Goal: Task Accomplishment & Management: Manage account settings

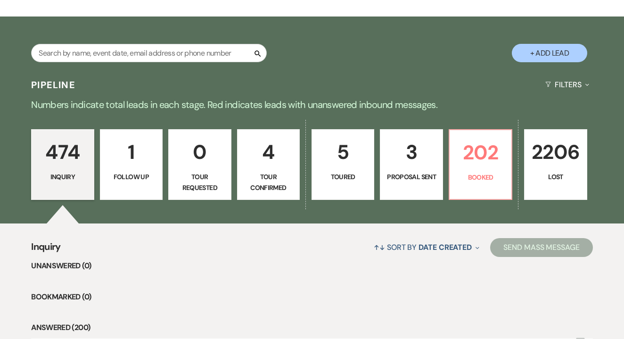
scroll to position [129, 0]
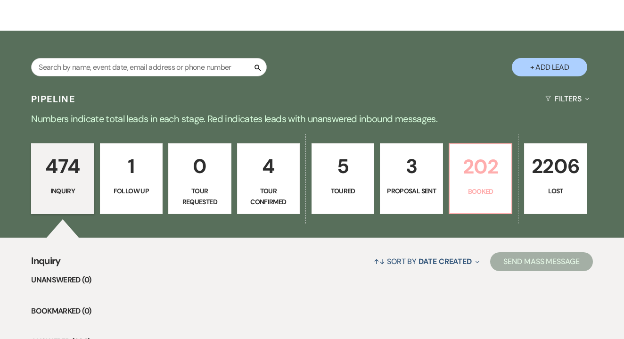
click at [486, 162] on p "202" at bounding box center [480, 167] width 50 height 32
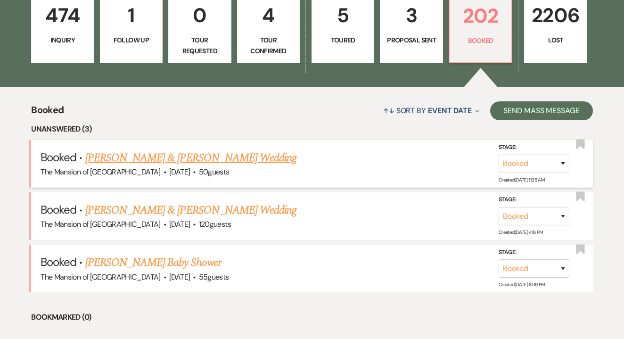
scroll to position [279, 0]
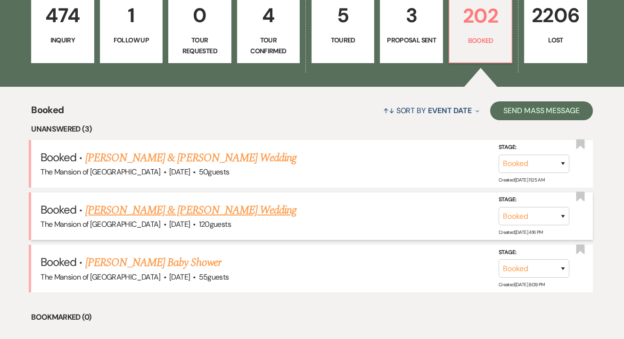
click at [194, 199] on li "Booked · [PERSON_NAME] & [PERSON_NAME] Wedding The Mansion of [GEOGRAPHIC_DATA]…" at bounding box center [311, 216] width 561 height 48
click at [187, 208] on link "[PERSON_NAME] & [PERSON_NAME] Wedding" at bounding box center [190, 210] width 211 height 17
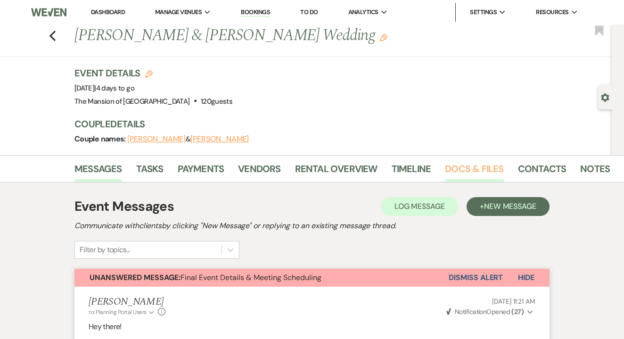
click at [480, 163] on link "Docs & Files" at bounding box center [474, 171] width 58 height 21
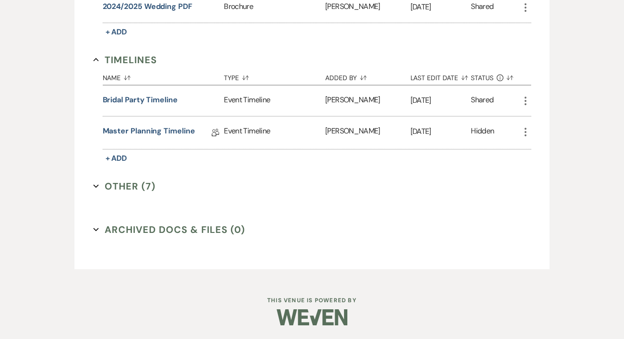
scroll to position [665, 0]
click at [114, 183] on button "Other (7) Expand" at bounding box center [124, 186] width 63 height 14
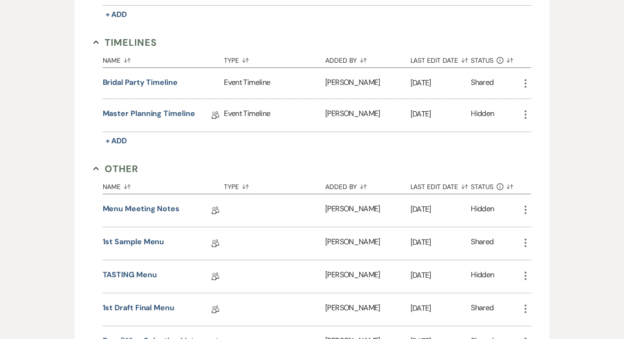
scroll to position [692, 0]
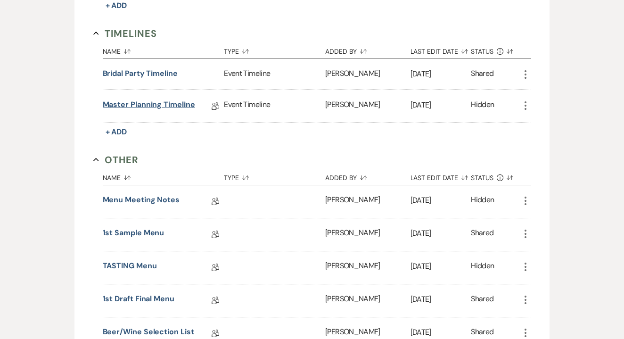
click at [147, 107] on link "Master Planning Timeline" at bounding box center [149, 106] width 92 height 15
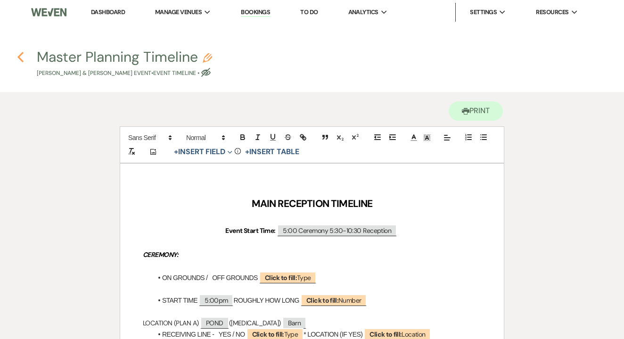
click at [23, 61] on use "button" at bounding box center [20, 57] width 6 height 10
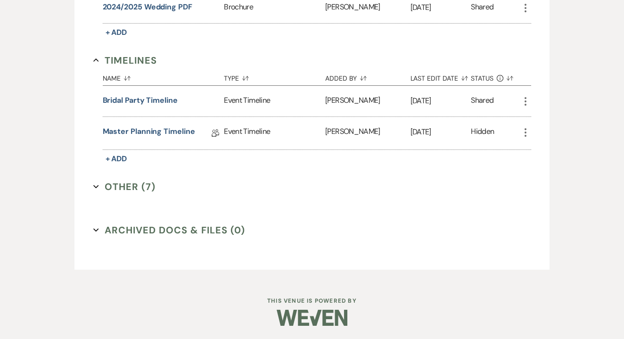
click at [139, 189] on button "Other (7) Expand" at bounding box center [124, 186] width 63 height 14
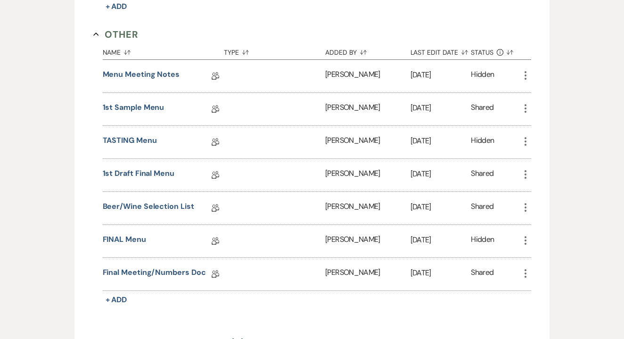
scroll to position [818, 0]
click at [123, 238] on link "FINAL Menu" at bounding box center [124, 240] width 43 height 15
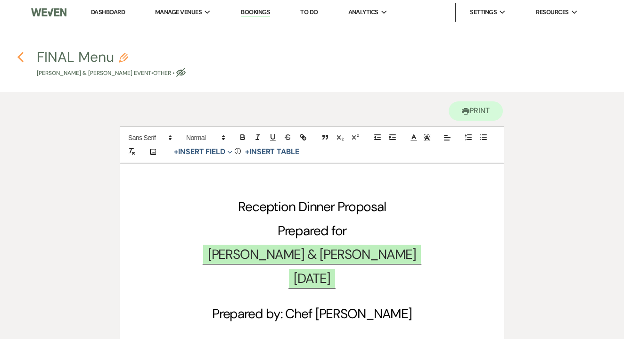
click at [20, 55] on use "button" at bounding box center [20, 57] width 6 height 10
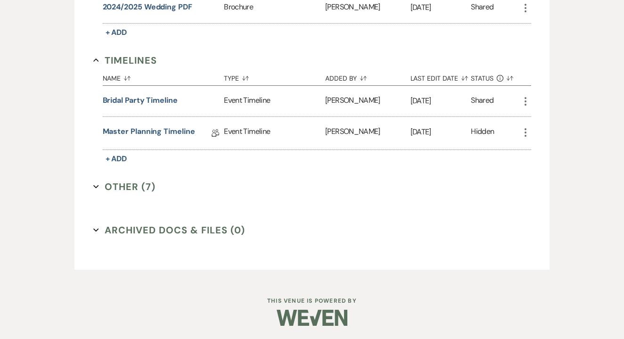
click at [119, 190] on button "Other (7) Expand" at bounding box center [124, 186] width 63 height 14
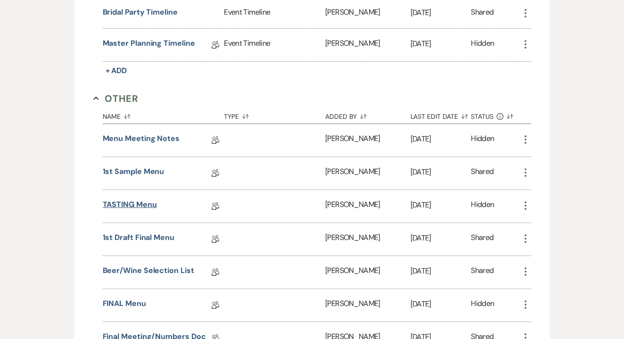
scroll to position [756, 0]
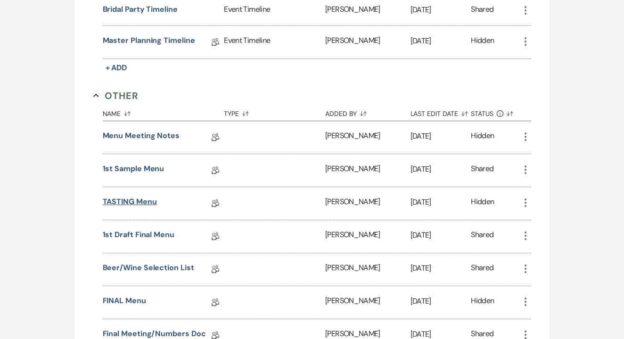
click at [127, 203] on link "TASTING Menu" at bounding box center [130, 203] width 54 height 15
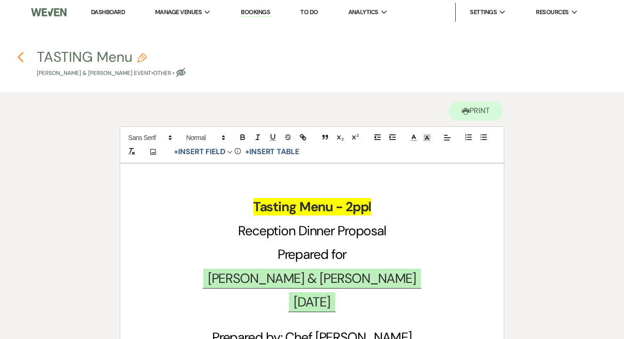
click at [21, 56] on icon "Previous" at bounding box center [20, 56] width 7 height 11
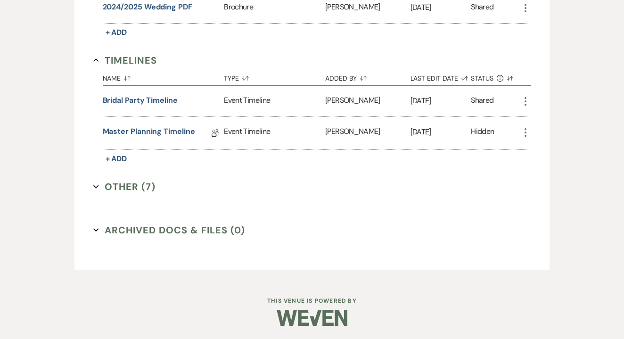
click at [132, 185] on button "Other (7) Expand" at bounding box center [124, 186] width 63 height 14
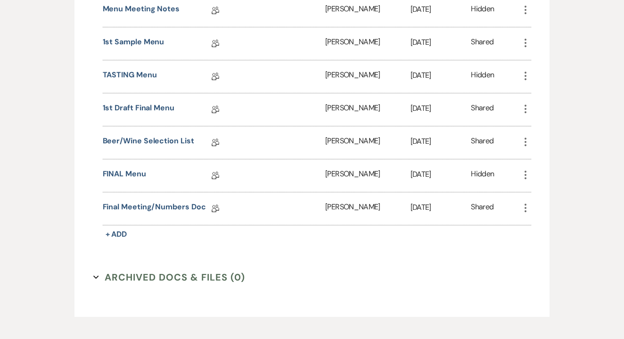
scroll to position [883, 0]
click at [134, 206] on link "Final Meeting/Numbers Doc" at bounding box center [154, 208] width 103 height 15
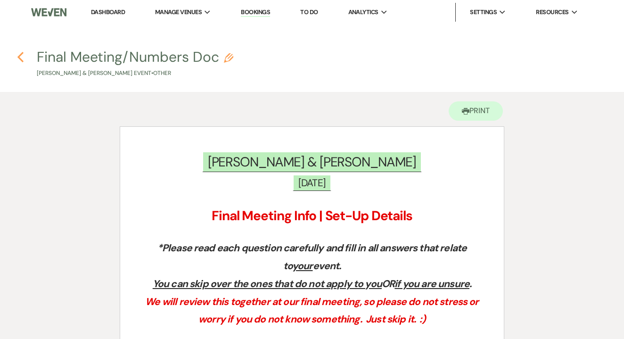
click at [21, 53] on icon "Previous" at bounding box center [20, 56] width 7 height 11
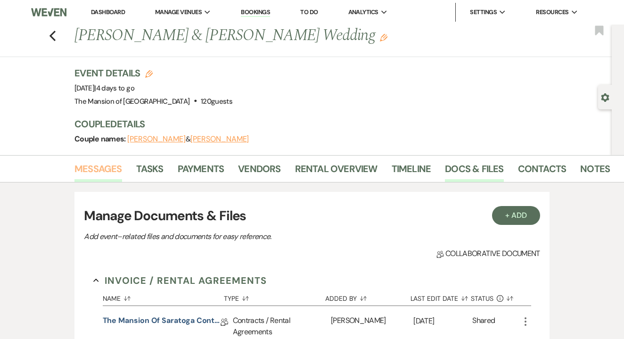
click at [96, 175] on link "Messages" at bounding box center [98, 171] width 48 height 21
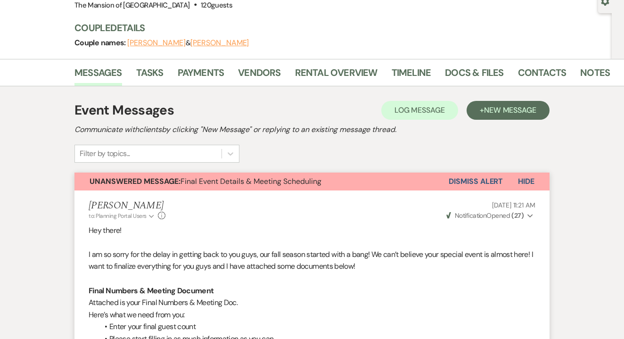
scroll to position [90, 0]
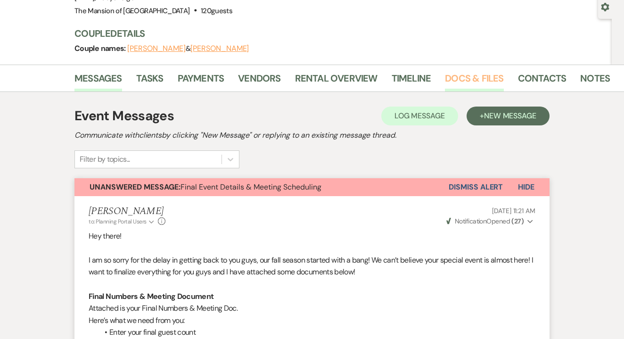
click at [470, 87] on link "Docs & Files" at bounding box center [474, 81] width 58 height 21
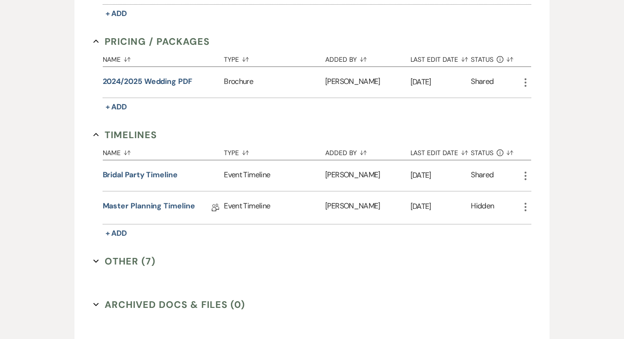
scroll to position [601, 0]
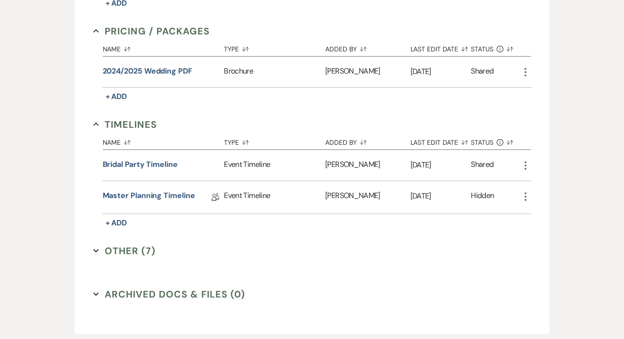
click at [124, 248] on button "Other (7) Expand" at bounding box center [124, 250] width 63 height 14
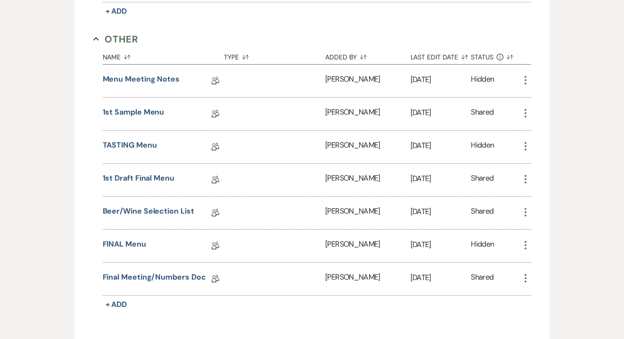
scroll to position [817, 0]
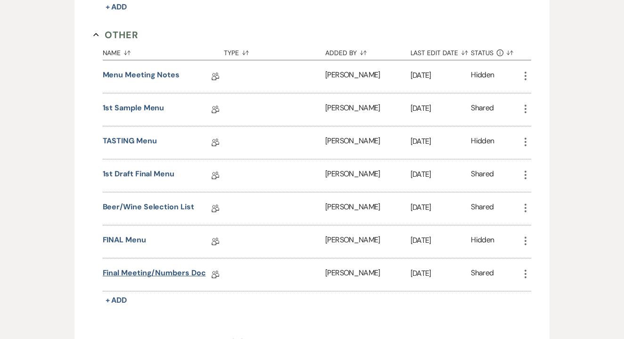
click at [127, 269] on link "Final Meeting/Numbers Doc" at bounding box center [154, 274] width 103 height 15
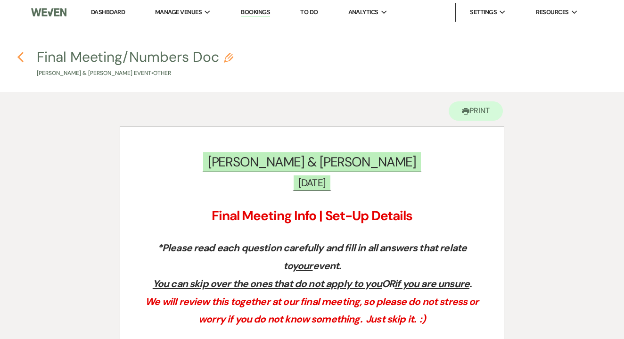
click at [18, 56] on icon "Previous" at bounding box center [20, 56] width 7 height 11
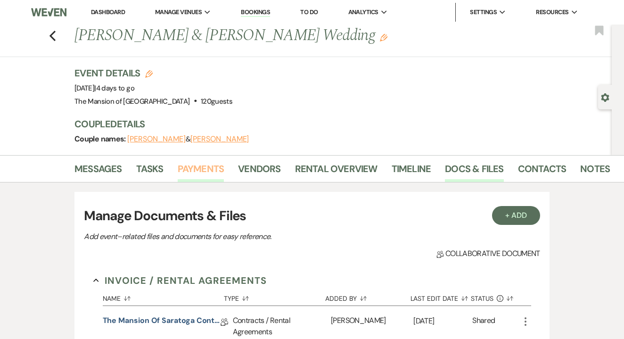
click at [200, 175] on link "Payments" at bounding box center [201, 171] width 47 height 21
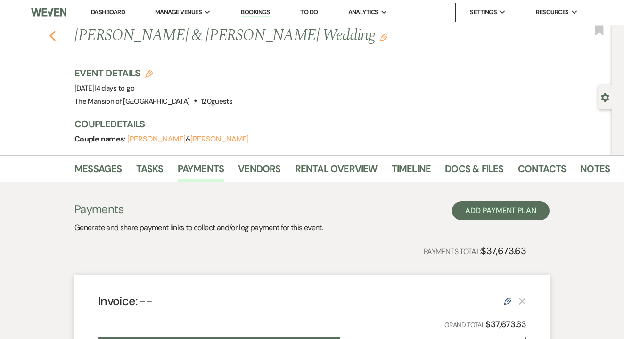
click at [51, 34] on use "button" at bounding box center [52, 36] width 6 height 10
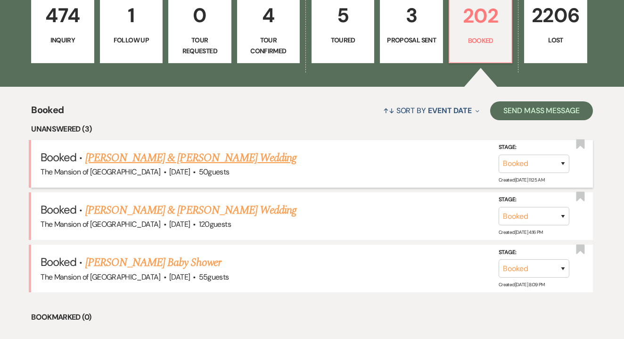
click at [237, 156] on link "[PERSON_NAME] & [PERSON_NAME] Wedding" at bounding box center [190, 157] width 211 height 17
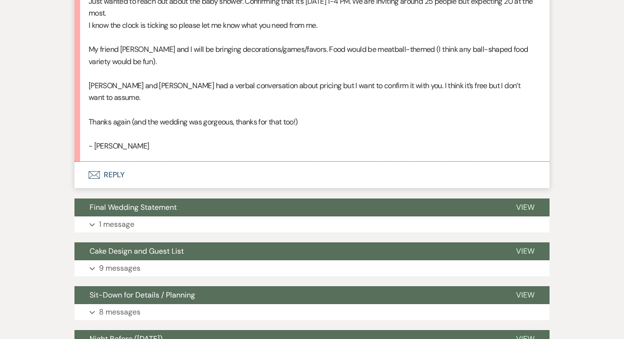
scroll to position [1937, 0]
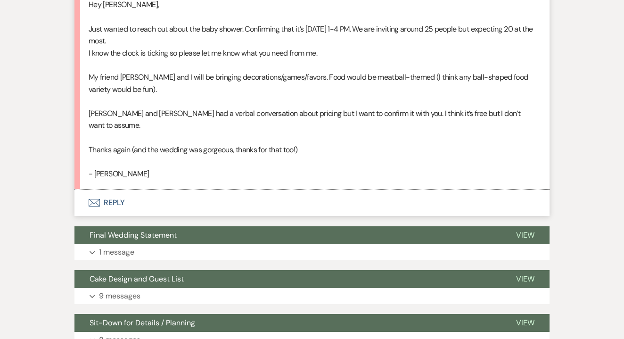
click at [121, 189] on button "Envelope Reply" at bounding box center [311, 202] width 475 height 26
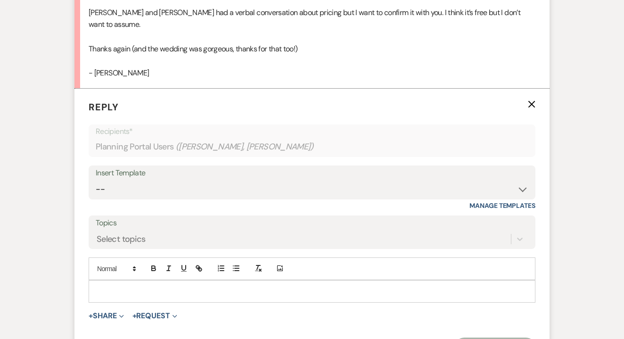
scroll to position [2039, 0]
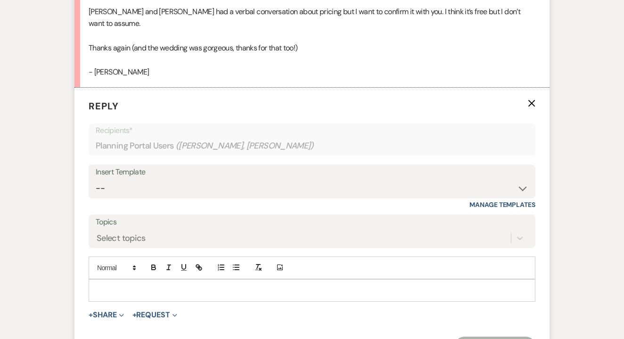
click at [146, 279] on div at bounding box center [312, 290] width 446 height 22
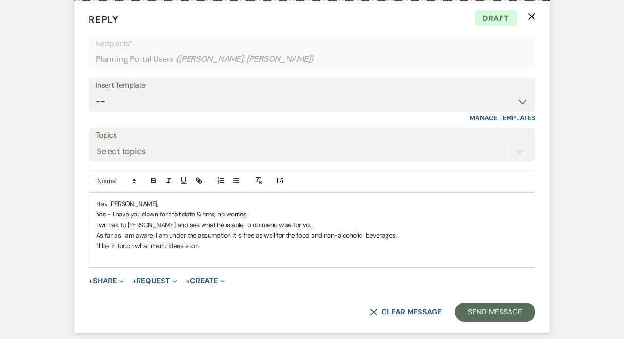
scroll to position [2122, 0]
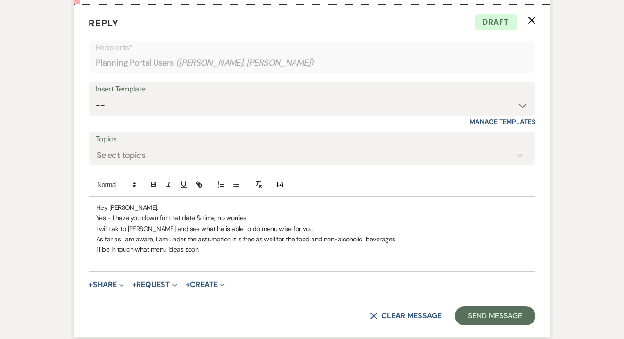
click at [407, 234] on p "As far as I am aware, I am under the assumption it is free as well for the food…" at bounding box center [311, 239] width 431 height 10
click at [173, 244] on p "I'll be in touch what menu ideas soon." at bounding box center [311, 249] width 431 height 10
click at [156, 255] on p at bounding box center [311, 260] width 431 height 10
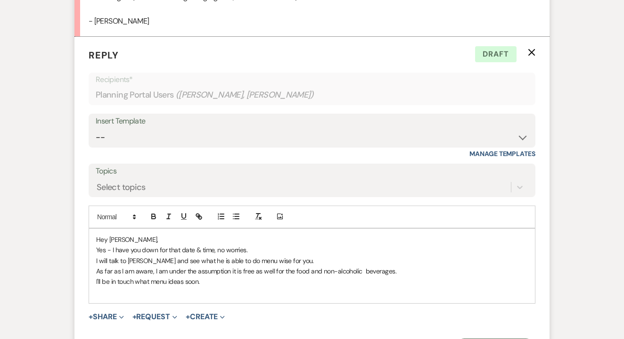
scroll to position [2091, 0]
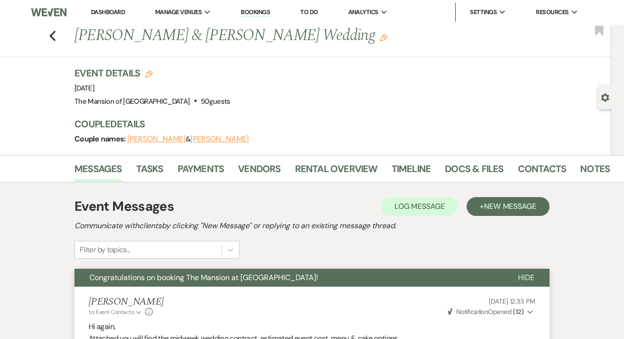
scroll to position [0, 0]
click at [120, 14] on link "Dashboard" at bounding box center [108, 12] width 34 height 8
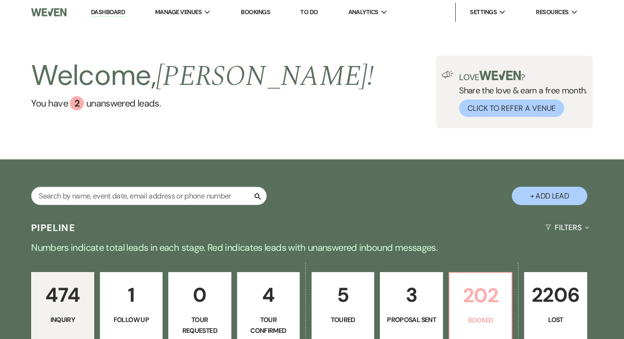
click at [486, 308] on p "202" at bounding box center [480, 295] width 50 height 32
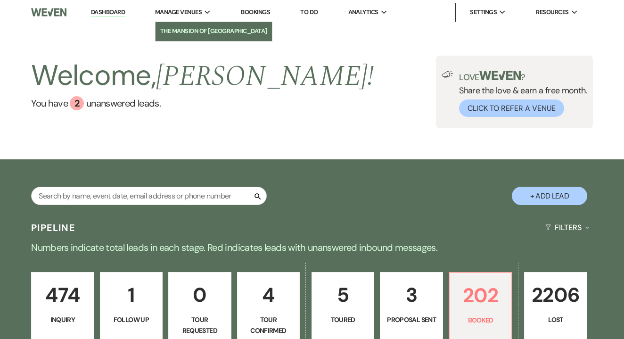
click at [197, 25] on link "The Mansion of [GEOGRAPHIC_DATA]" at bounding box center [213, 31] width 116 height 19
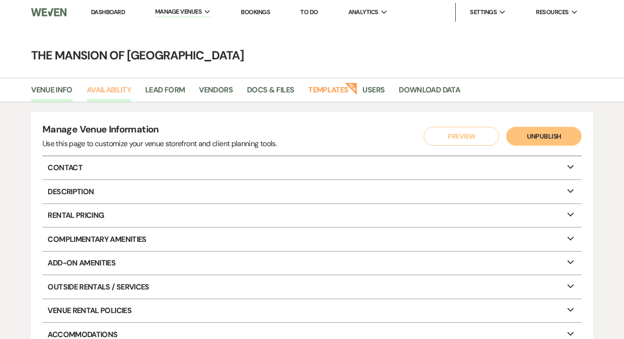
click at [101, 88] on link "Availability" at bounding box center [109, 93] width 44 height 18
select select "2"
select select "2026"
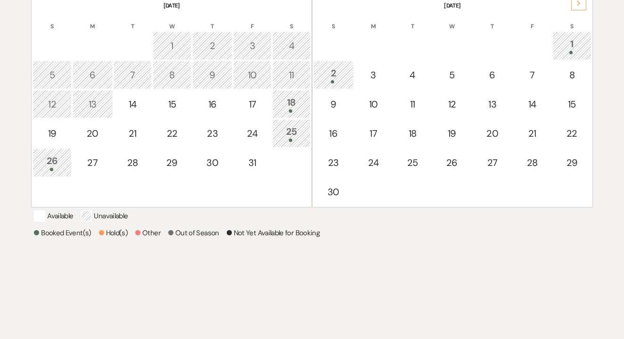
scroll to position [219, 0]
click at [295, 130] on div "25" at bounding box center [291, 133] width 28 height 17
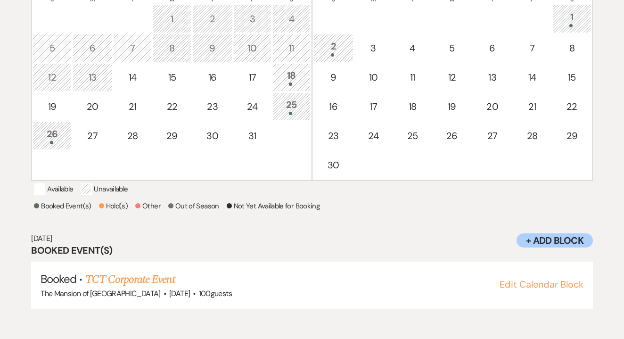
click at [51, 134] on div "26" at bounding box center [52, 135] width 29 height 17
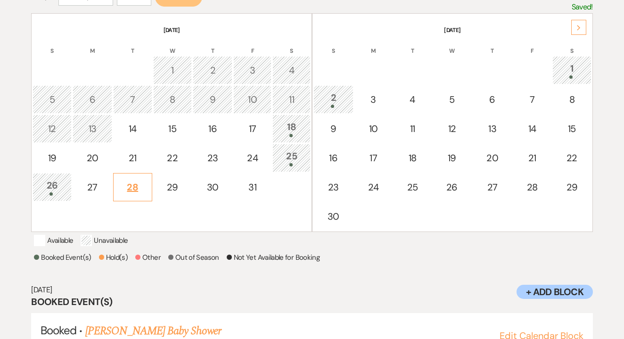
scroll to position [195, 0]
click at [576, 72] on div "1" at bounding box center [571, 70] width 29 height 17
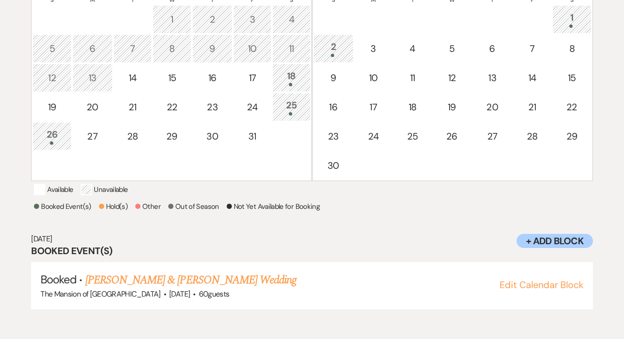
scroll to position [247, 0]
click at [337, 51] on div "2" at bounding box center [333, 47] width 30 height 17
click at [573, 18] on div "1" at bounding box center [571, 18] width 29 height 17
click at [338, 53] on div at bounding box center [333, 54] width 30 height 3
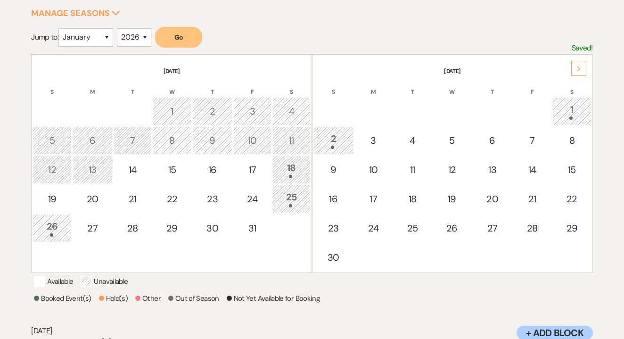
scroll to position [151, 0]
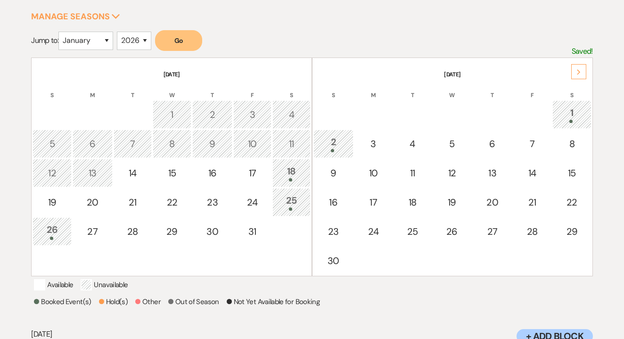
click at [576, 73] on icon "Next" at bounding box center [578, 72] width 5 height 6
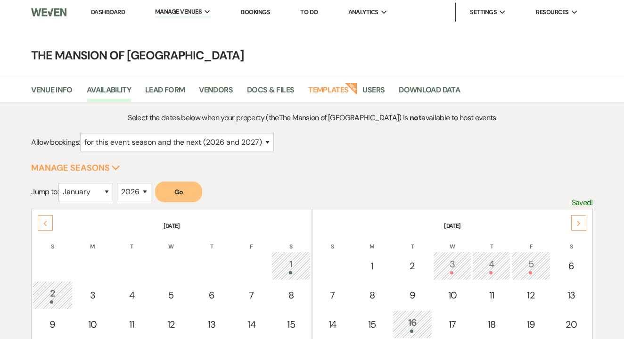
scroll to position [0, 0]
click at [96, 8] on link "Dashboard" at bounding box center [108, 12] width 34 height 8
